Goal: Information Seeking & Learning: Learn about a topic

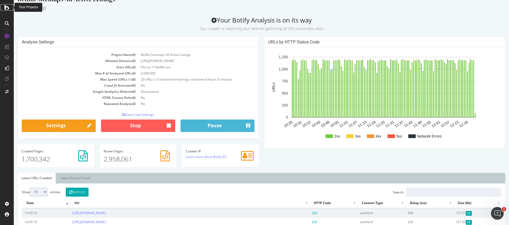
click at [8, 7] on icon at bounding box center [7, 7] width 5 height 6
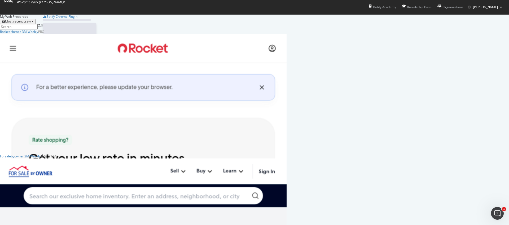
scroll to position [221, 501]
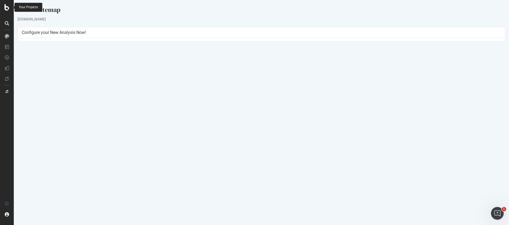
click at [13, 8] on div at bounding box center [7, 7] width 13 height 6
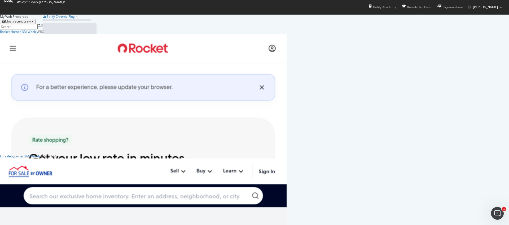
scroll to position [221, 501]
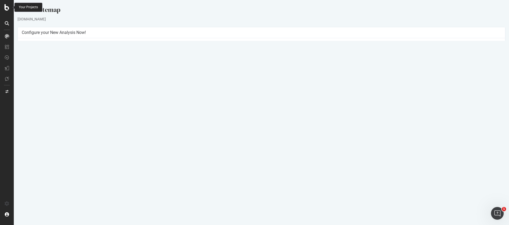
click at [6, 6] on icon at bounding box center [7, 7] width 5 height 6
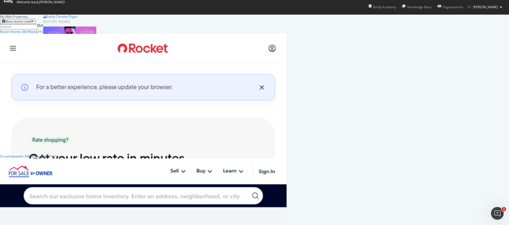
scroll to position [221, 501]
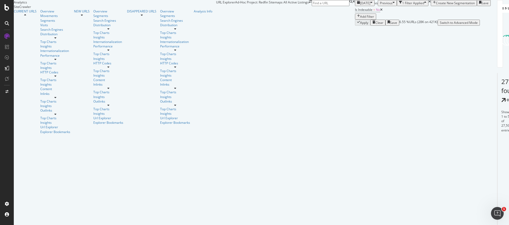
scroll to position [105, 0]
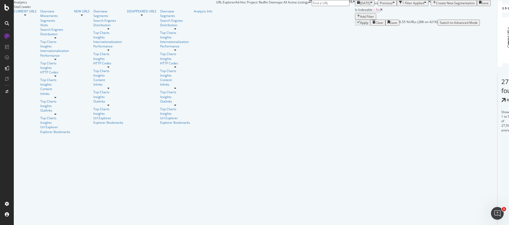
scroll to position [0, 0]
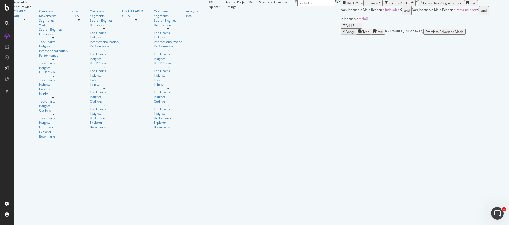
scroll to position [45, 0]
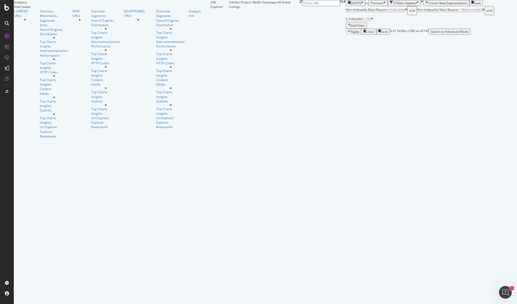
scroll to position [0, 0]
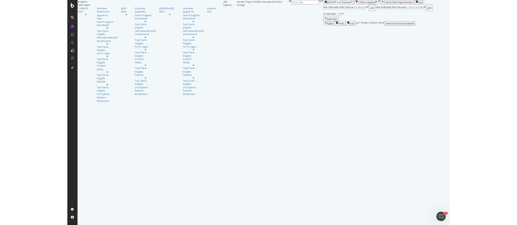
scroll to position [287, 0]
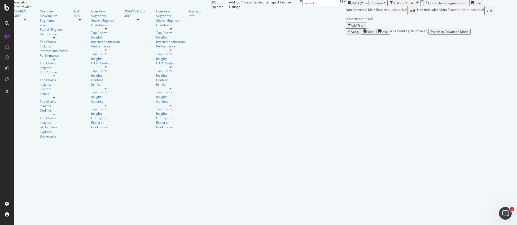
scroll to position [750, 0]
